Goal: Task Accomplishment & Management: Use online tool/utility

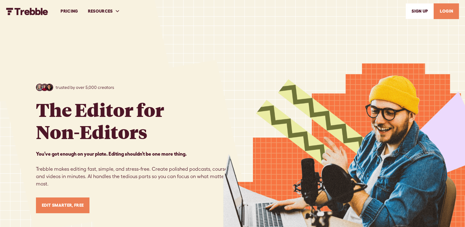
click at [446, 10] on link "LOGIN" at bounding box center [445, 11] width 25 height 16
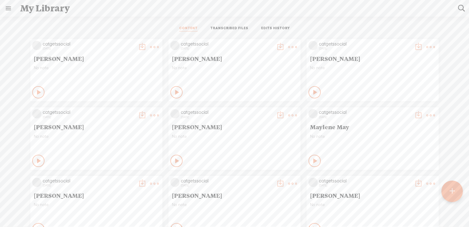
click at [151, 47] on t at bounding box center [154, 47] width 9 height 9
click at [119, 138] on link "Delete" at bounding box center [120, 138] width 61 height 14
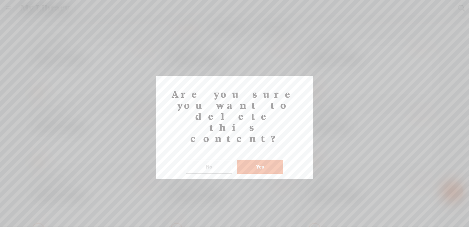
click at [242, 159] on button "Yes" at bounding box center [260, 166] width 47 height 14
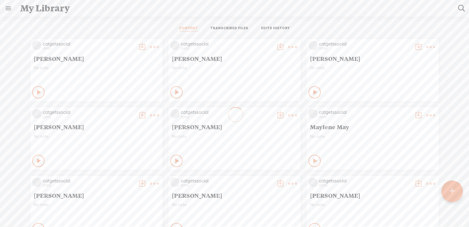
click at [453, 191] on t at bounding box center [452, 191] width 5 height 14
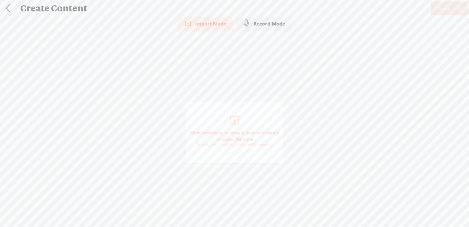
click at [221, 130] on span "browse" at bounding box center [214, 133] width 16 height 6
click at [219, 132] on span "browse" at bounding box center [214, 133] width 16 height 6
click at [222, 132] on span "browse" at bounding box center [214, 133] width 16 height 6
click at [443, 9] on span "Next" at bounding box center [444, 9] width 12 height 16
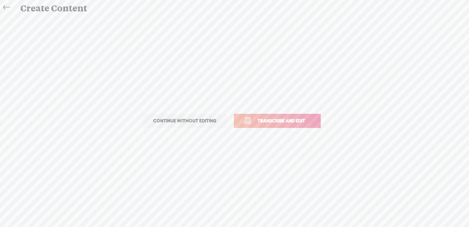
click at [293, 121] on span "Transcribe and edit" at bounding box center [281, 120] width 61 height 7
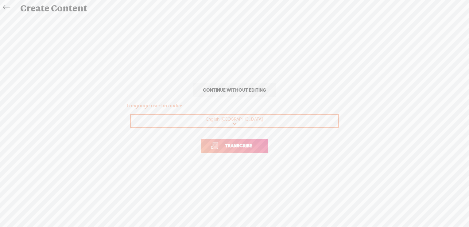
click at [235, 147] on span "Transcribe" at bounding box center [239, 145] width 40 height 7
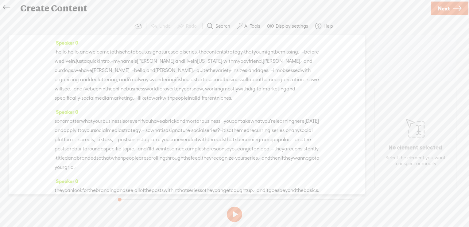
click at [342, 88] on div "Speaker 0 · hello. hello. and welcome to this chat about a signature social ser…" at bounding box center [187, 114] width 357 height 159
click at [251, 26] on label "AI Tools" at bounding box center [253, 26] width 16 height 6
click at [248, 148] on span at bounding box center [245, 147] width 11 height 4
click at [247, 163] on span at bounding box center [245, 163] width 11 height 4
